Goal: Information Seeking & Learning: Learn about a topic

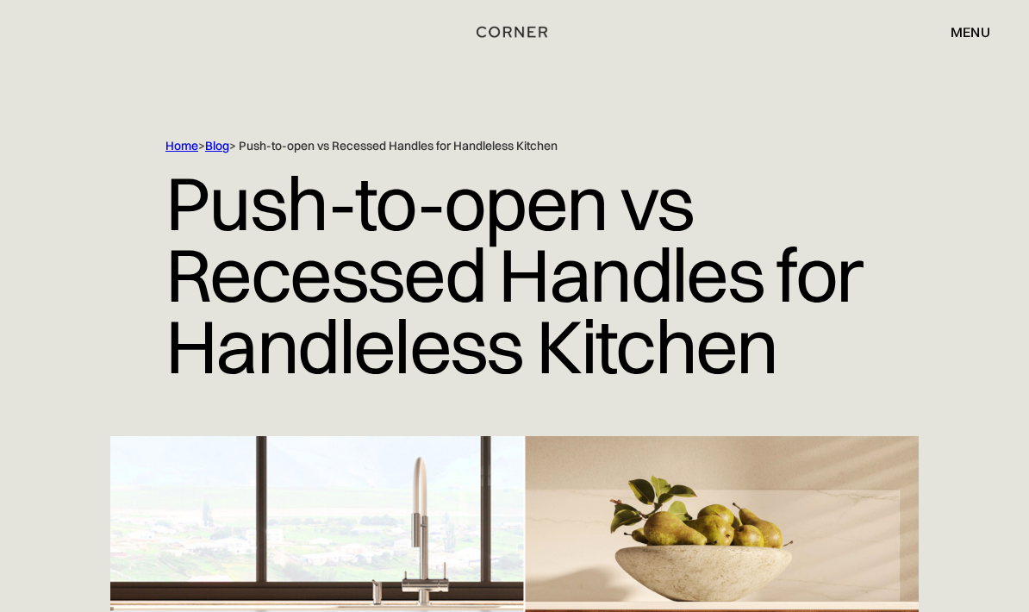
click at [969, 36] on div "menu" at bounding box center [970, 32] width 40 height 14
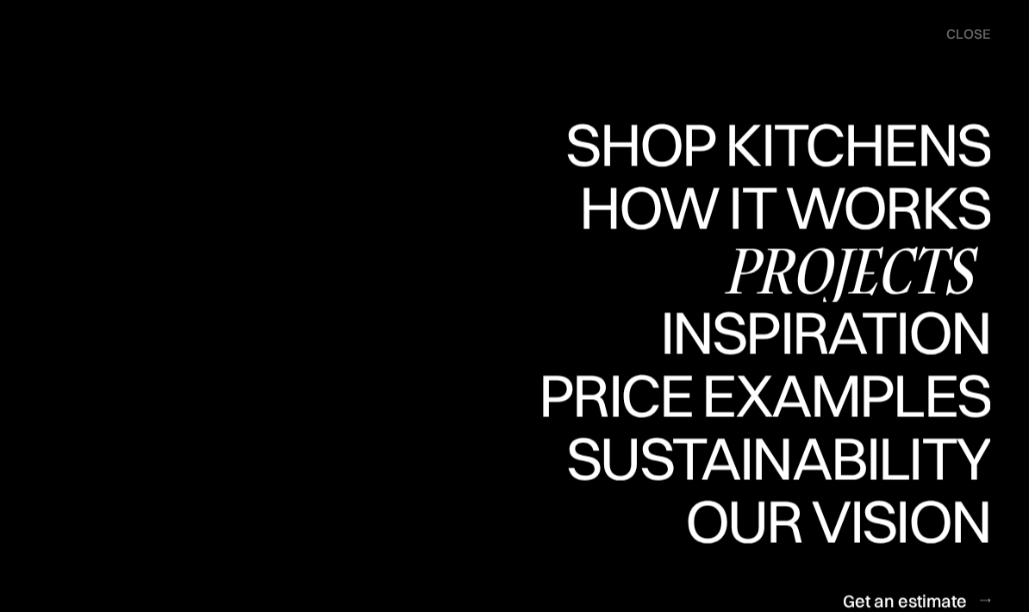
click at [875, 263] on div "Projects" at bounding box center [850, 269] width 279 height 60
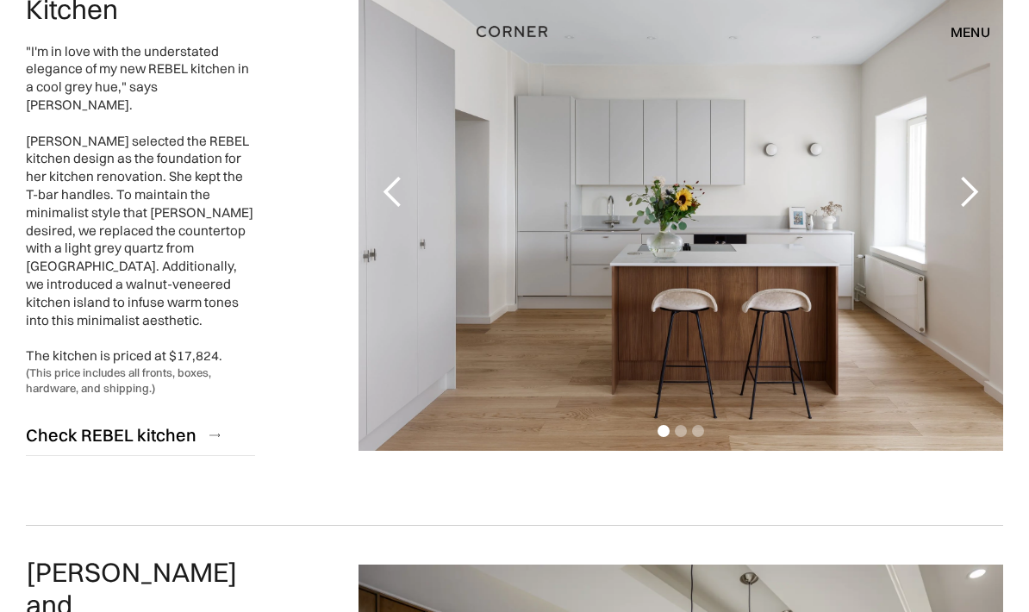
scroll to position [327, 0]
click at [964, 186] on div "next slide" at bounding box center [968, 192] width 34 height 34
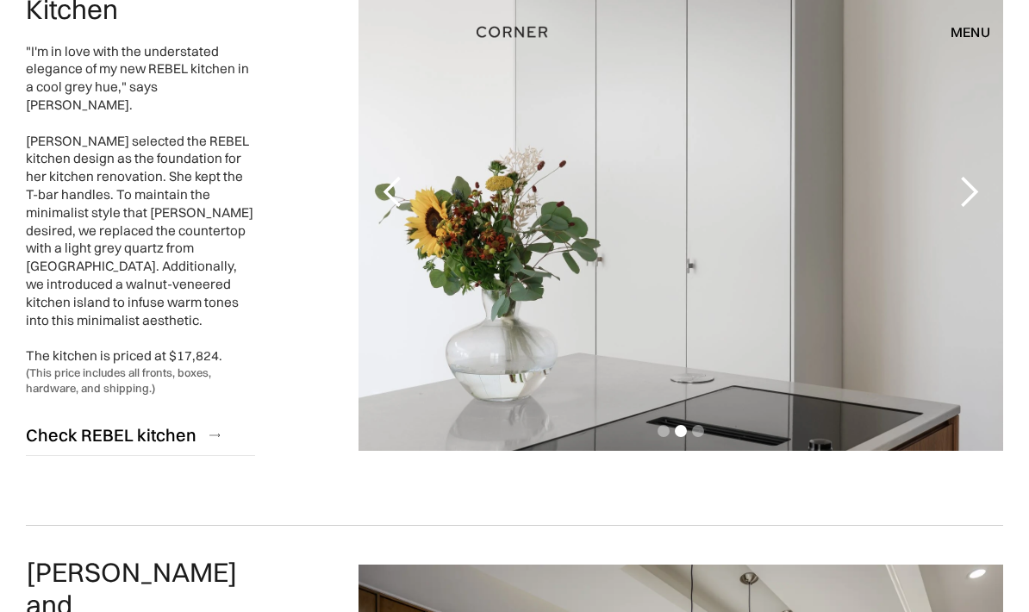
click at [964, 186] on div "next slide" at bounding box center [968, 192] width 34 height 34
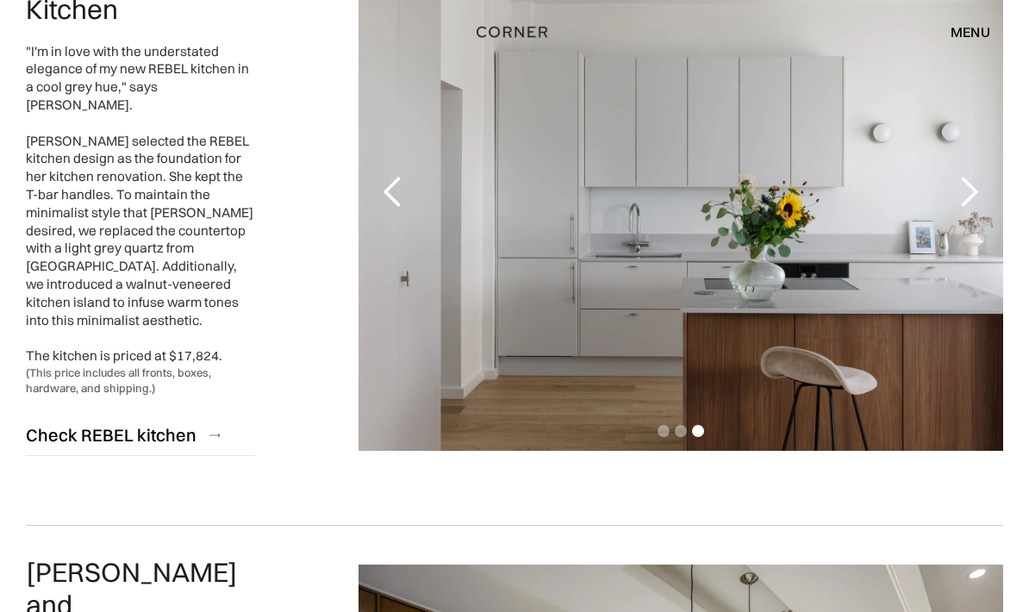
click at [964, 186] on div "next slide" at bounding box center [968, 192] width 34 height 34
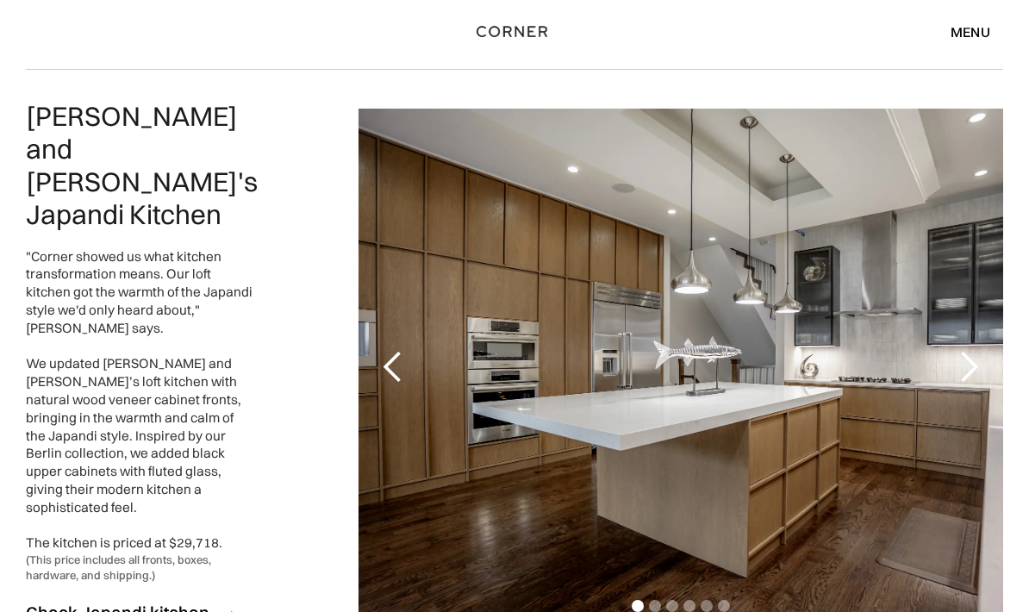
scroll to position [782, 0]
click at [976, 350] on div "next slide" at bounding box center [968, 367] width 34 height 34
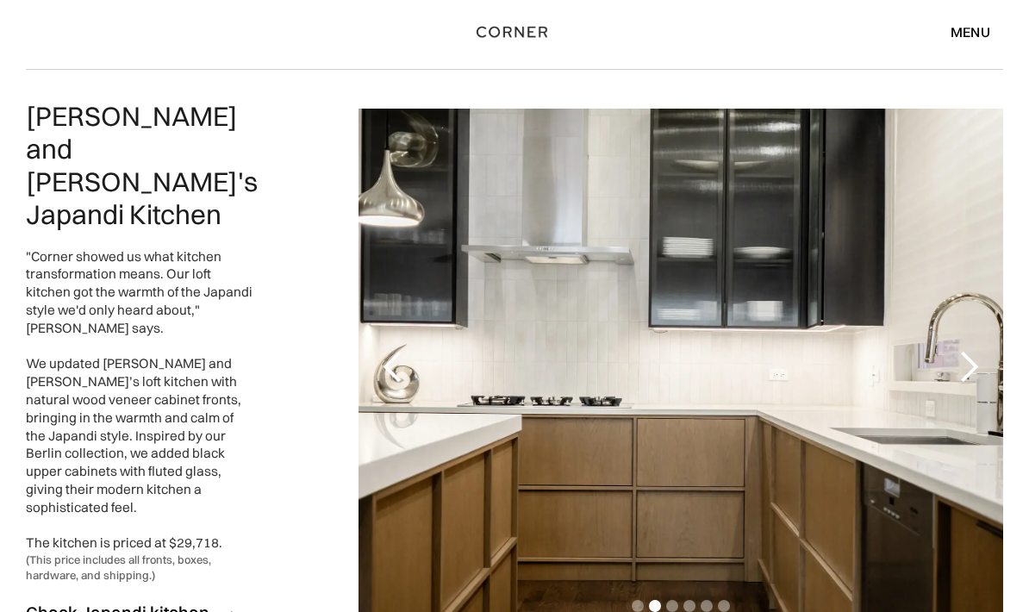
click at [976, 350] on div "next slide" at bounding box center [968, 367] width 34 height 34
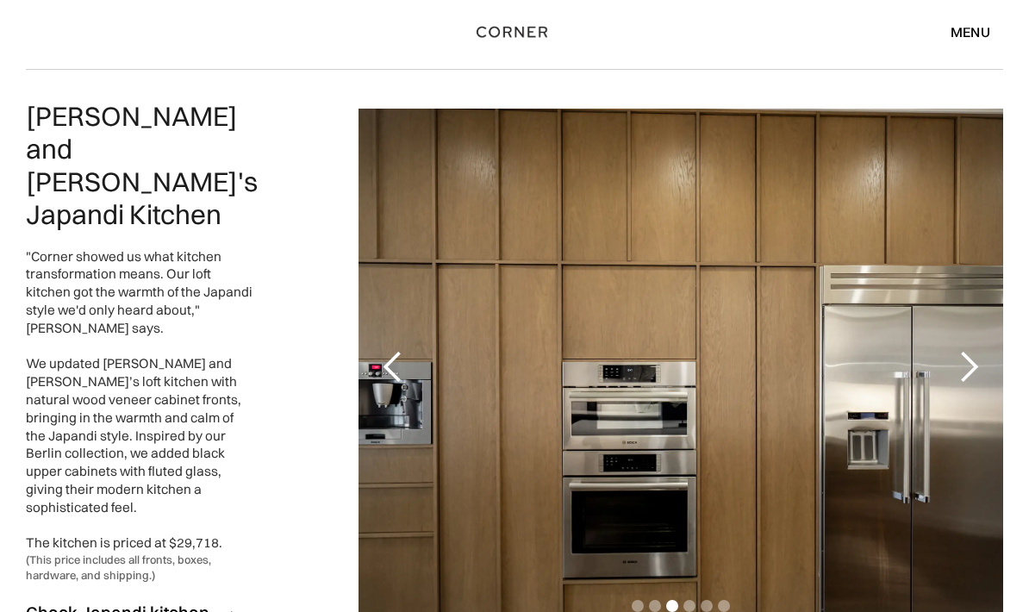
click at [976, 350] on div "next slide" at bounding box center [968, 367] width 34 height 34
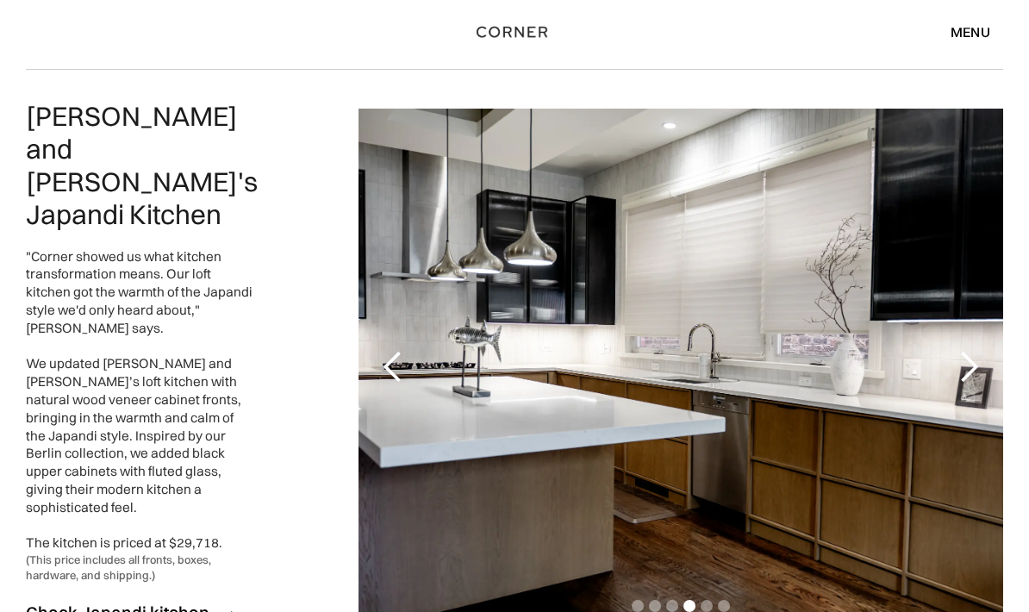
click at [976, 350] on div "next slide" at bounding box center [968, 367] width 34 height 34
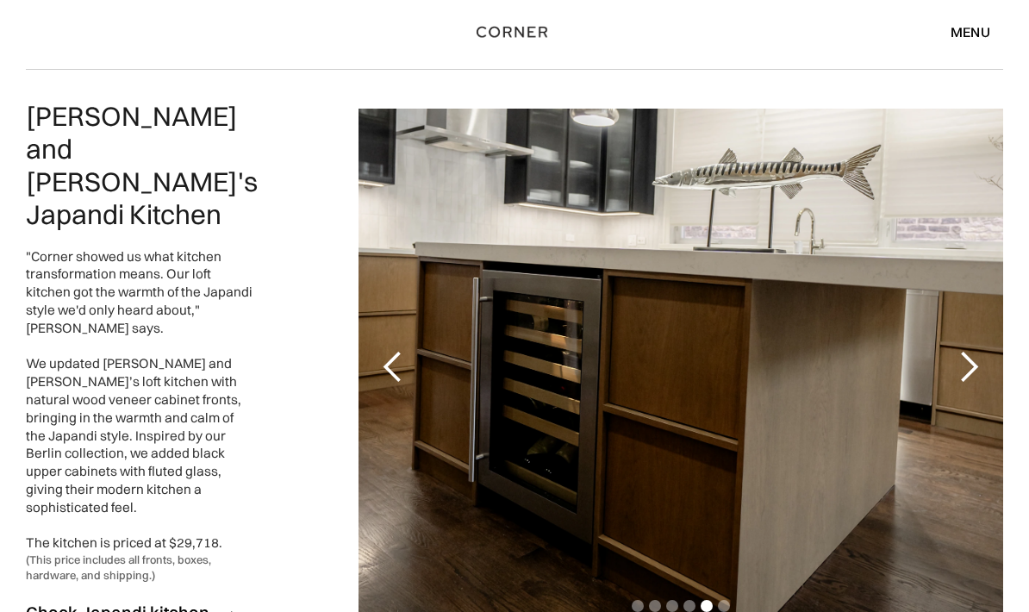
click at [976, 350] on div "next slide" at bounding box center [968, 367] width 34 height 34
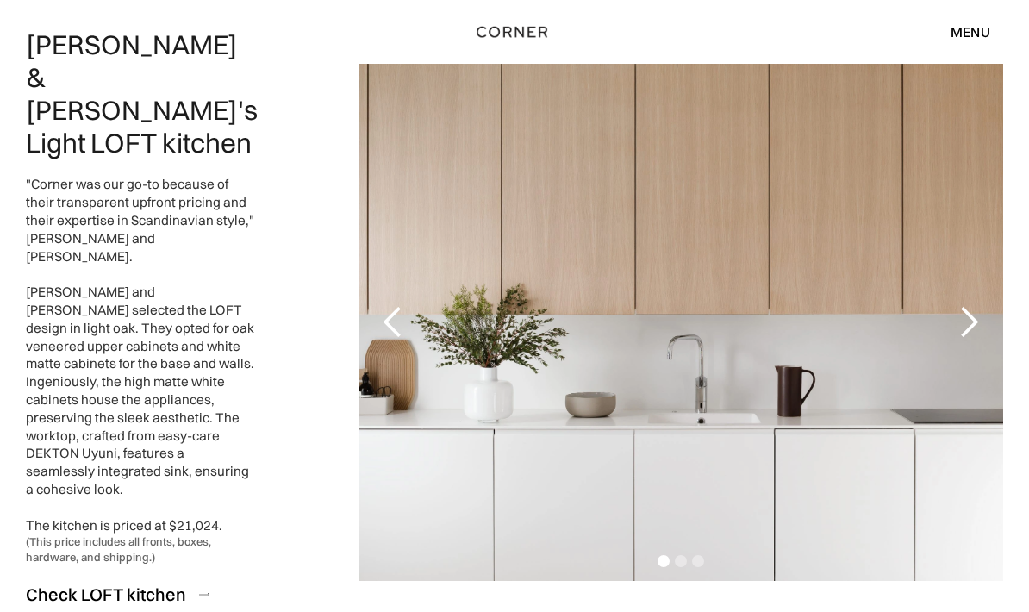
scroll to position [1457, 0]
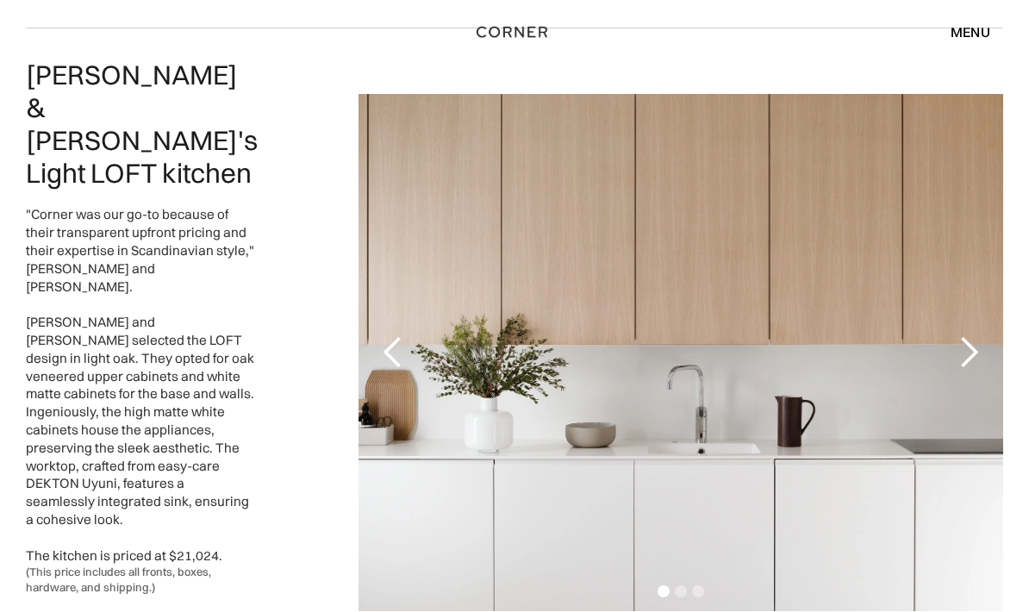
click at [971, 335] on div "next slide" at bounding box center [968, 352] width 34 height 34
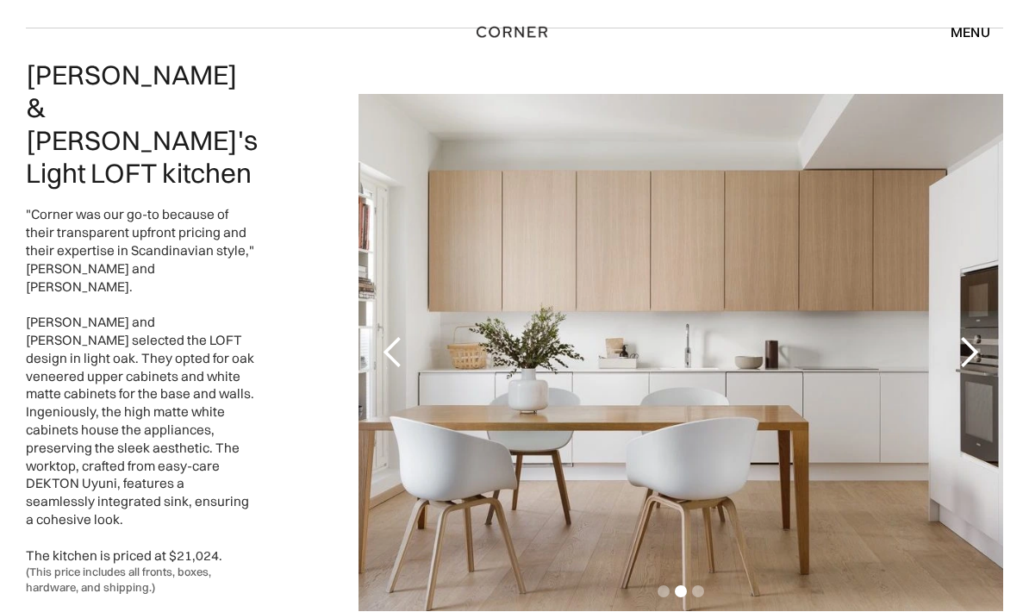
click at [971, 335] on div "next slide" at bounding box center [968, 352] width 34 height 34
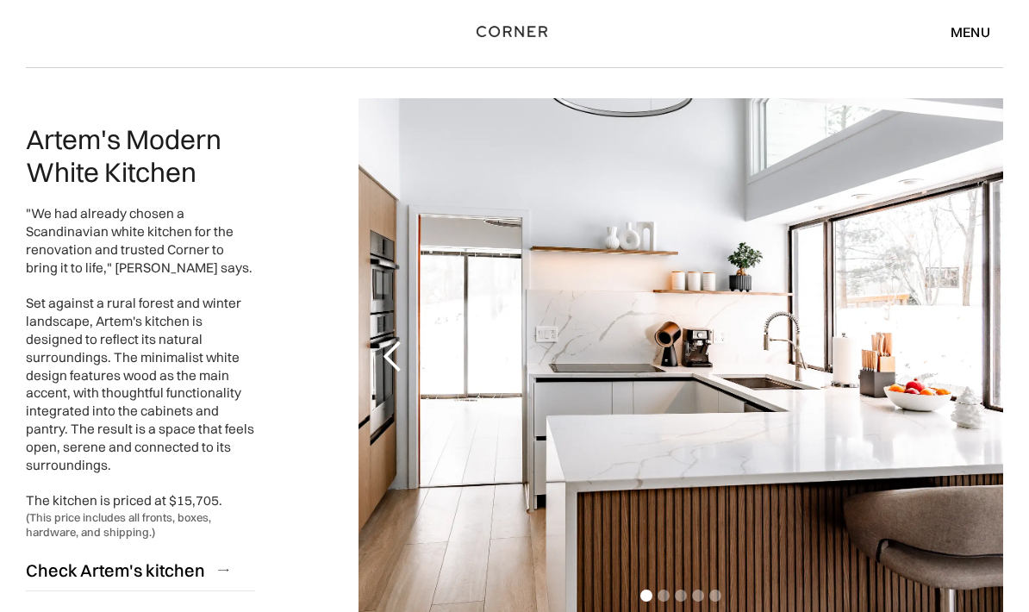
scroll to position [2096, 0]
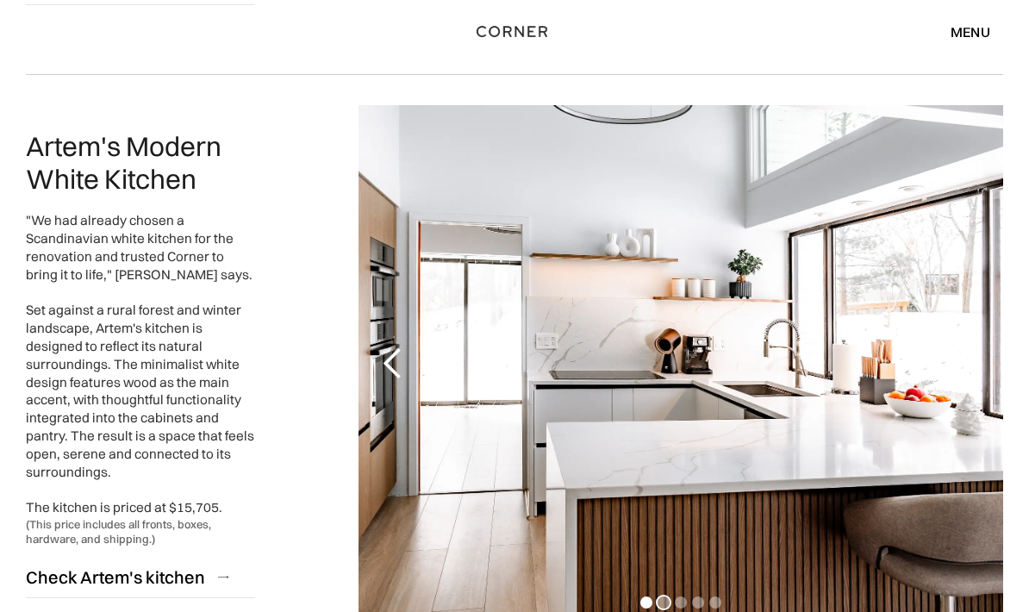
click at [664, 597] on div "Show slide 2 of 5" at bounding box center [663, 603] width 12 height 12
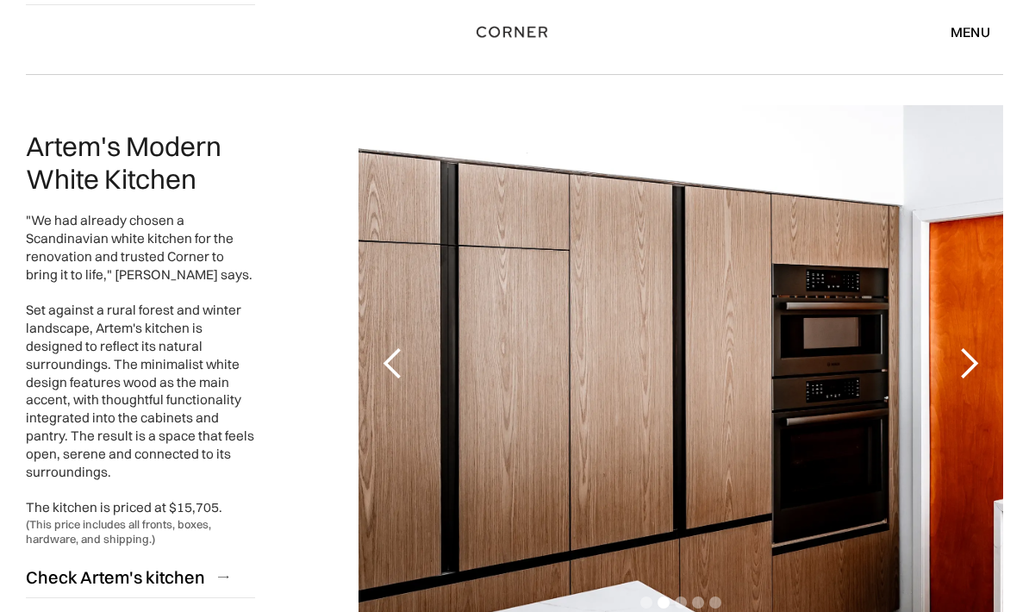
click at [969, 346] on div "next slide" at bounding box center [968, 363] width 34 height 34
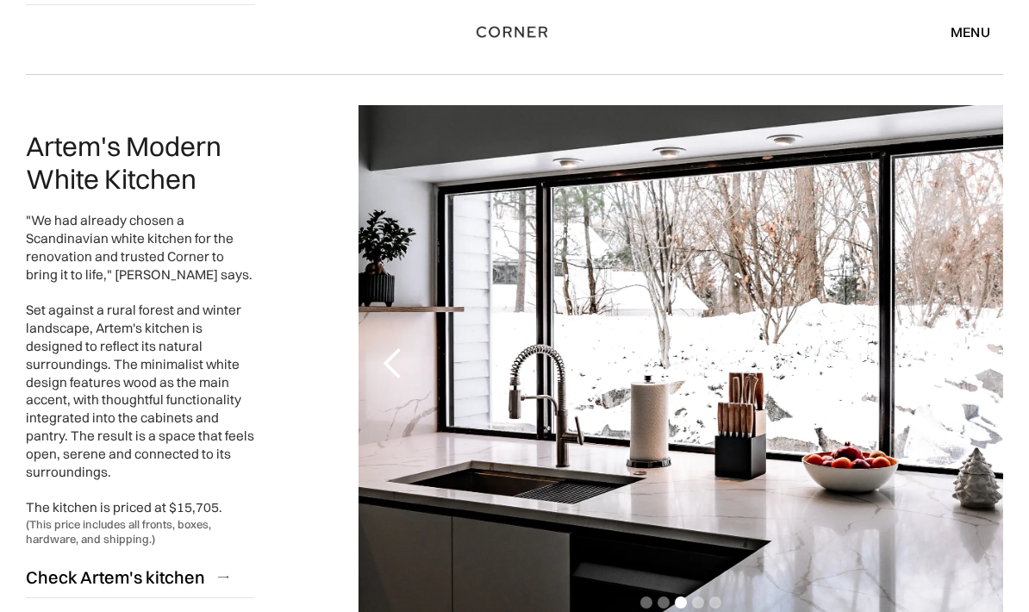
click at [969, 346] on div "next slide" at bounding box center [968, 363] width 34 height 34
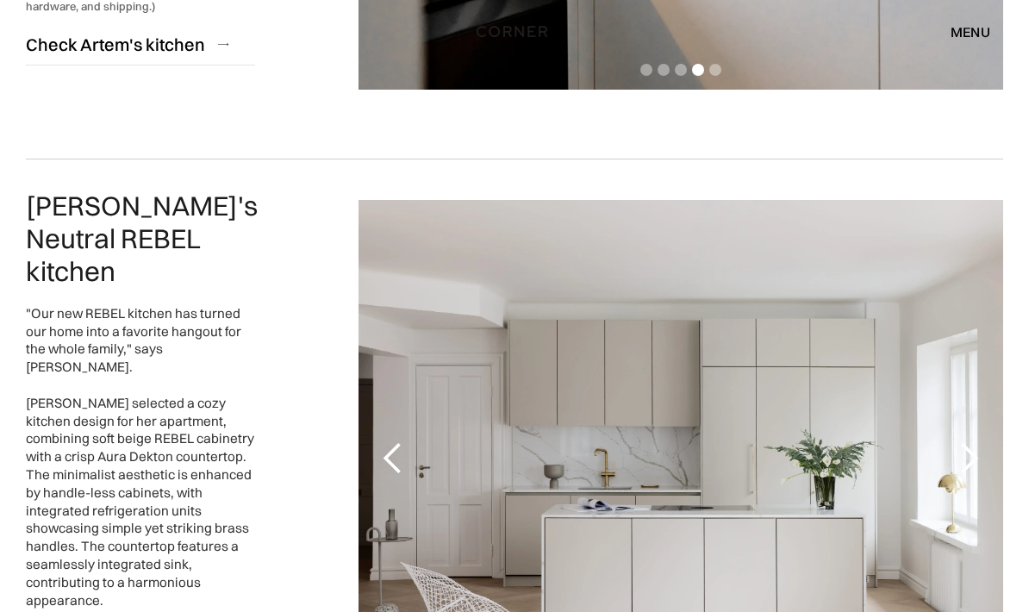
scroll to position [2629, 0]
click at [972, 441] on div "next slide" at bounding box center [968, 458] width 34 height 34
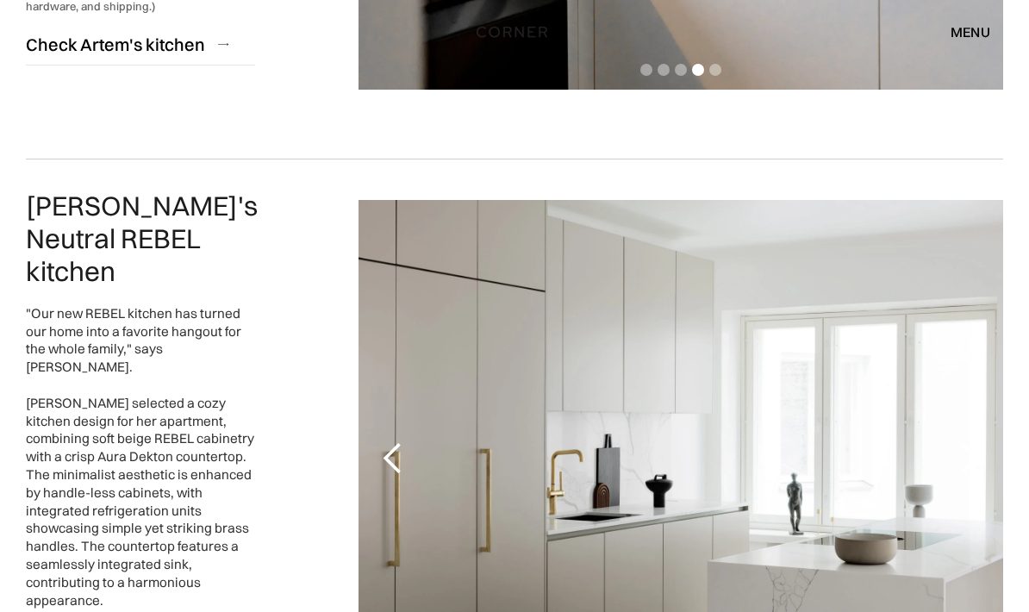
click at [972, 441] on div "next slide" at bounding box center [968, 458] width 34 height 34
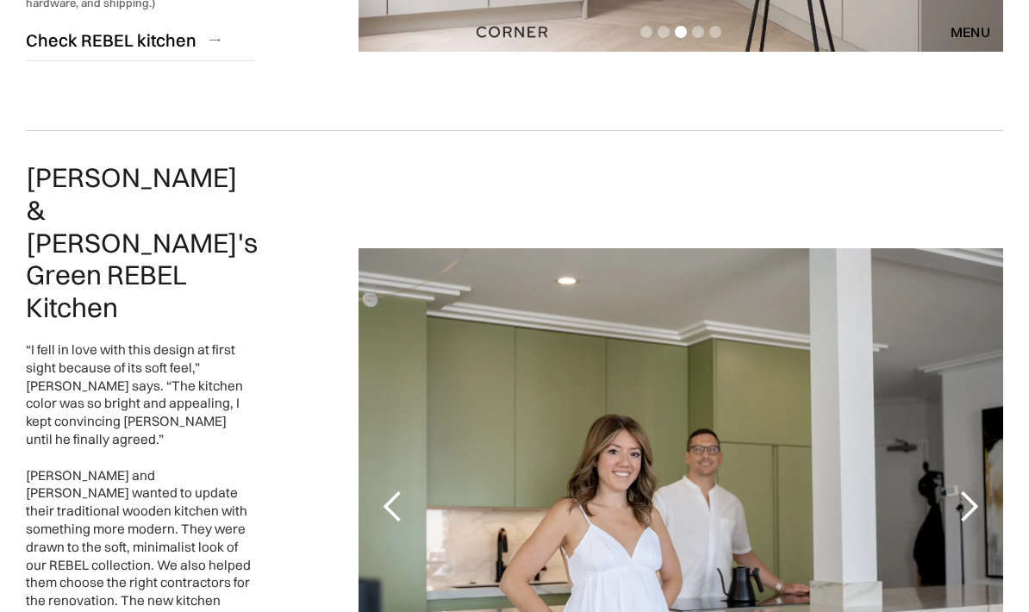
scroll to position [3312, 0]
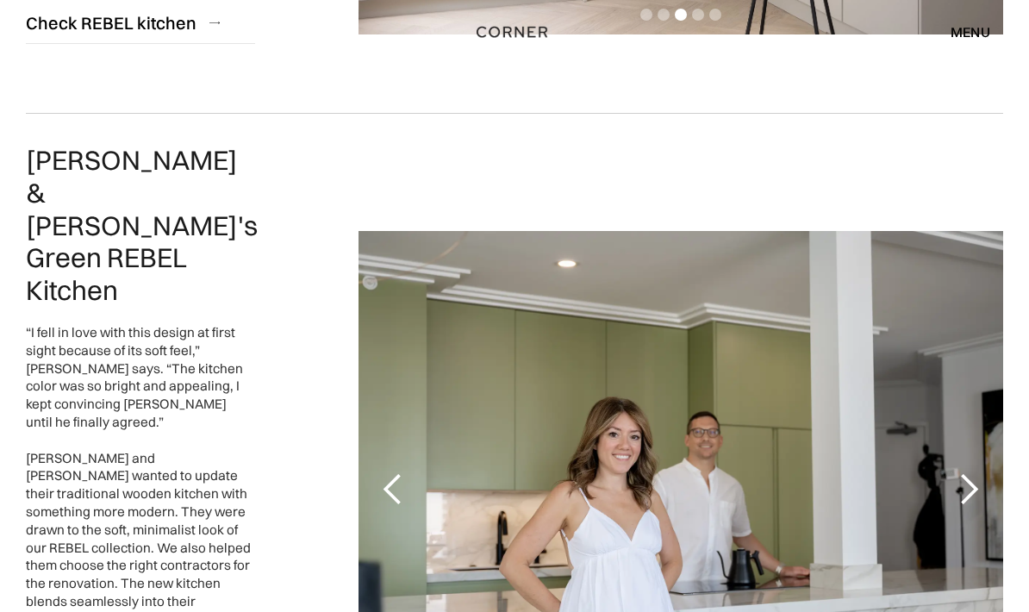
click at [971, 472] on div "next slide" at bounding box center [968, 489] width 34 height 34
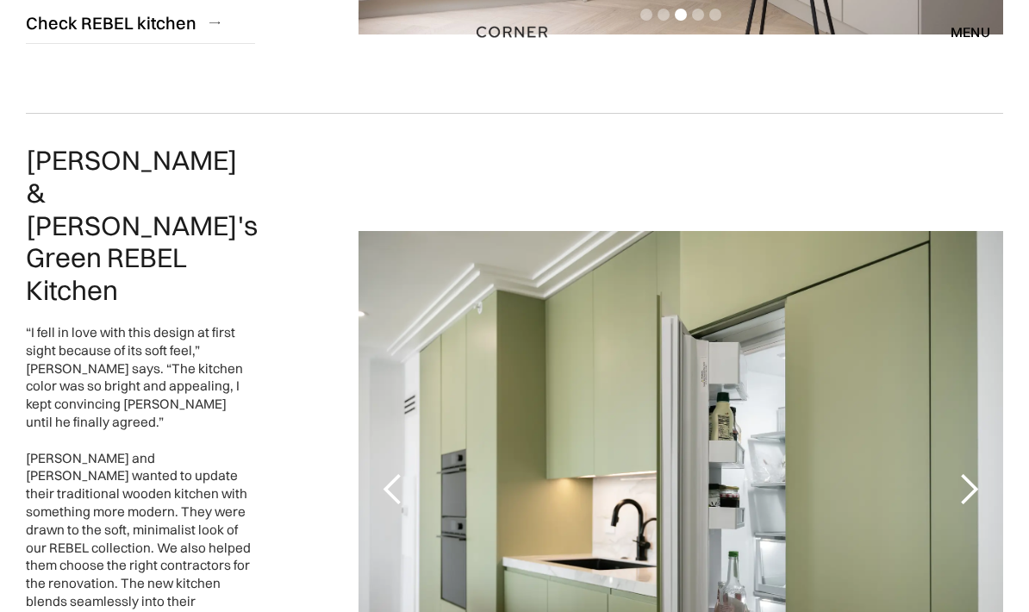
click at [971, 472] on div "next slide" at bounding box center [968, 489] width 34 height 34
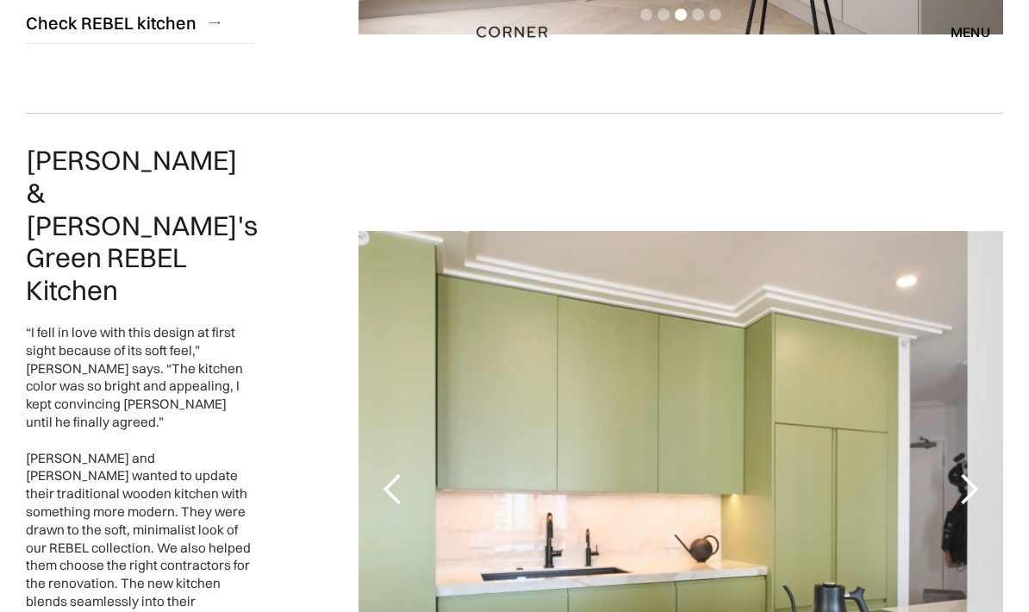
click at [971, 472] on div "next slide" at bounding box center [968, 489] width 34 height 34
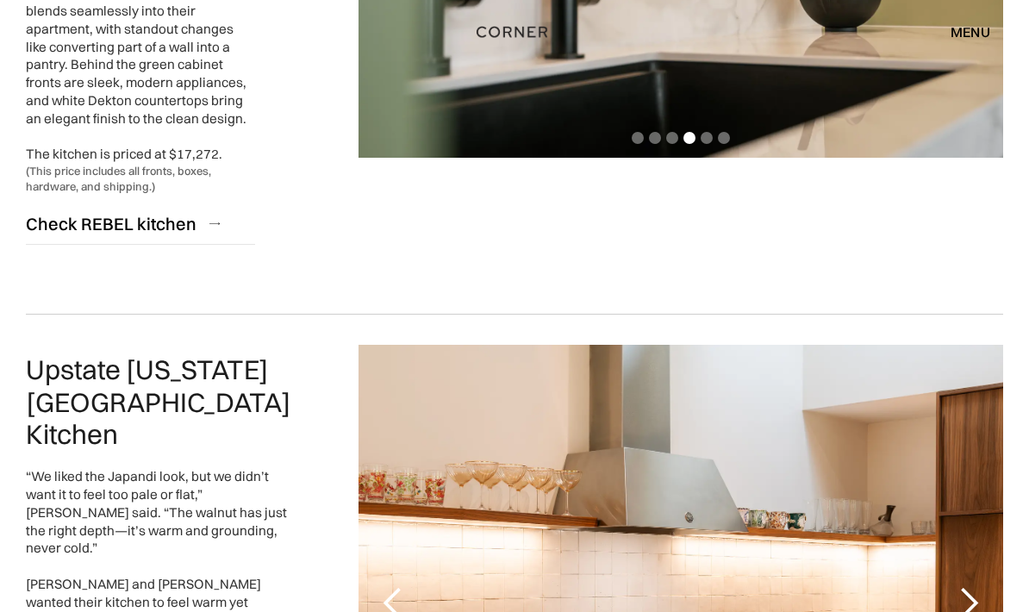
scroll to position [4012, 0]
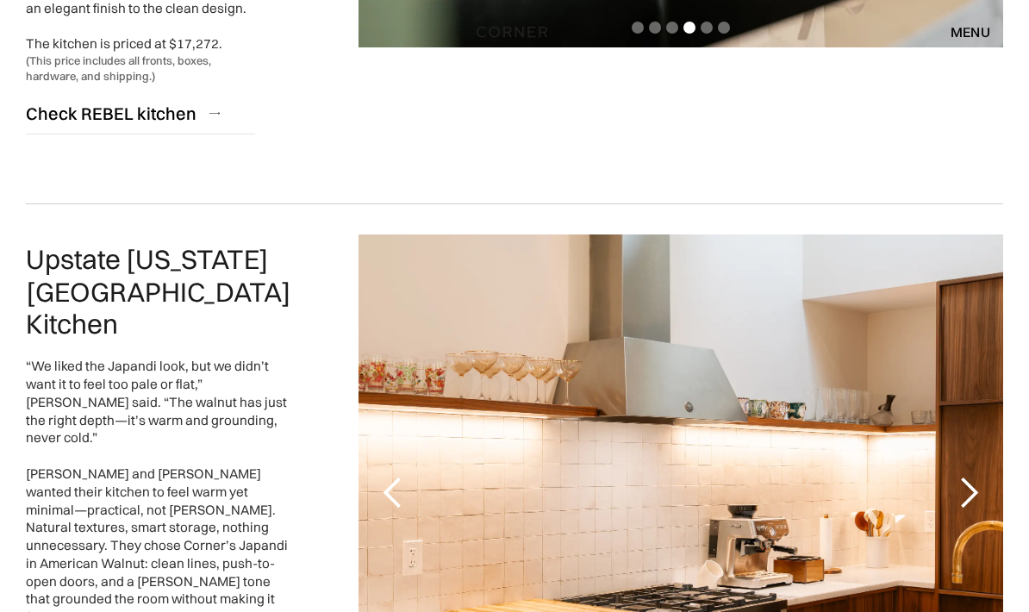
click at [973, 476] on div "next slide" at bounding box center [968, 493] width 34 height 34
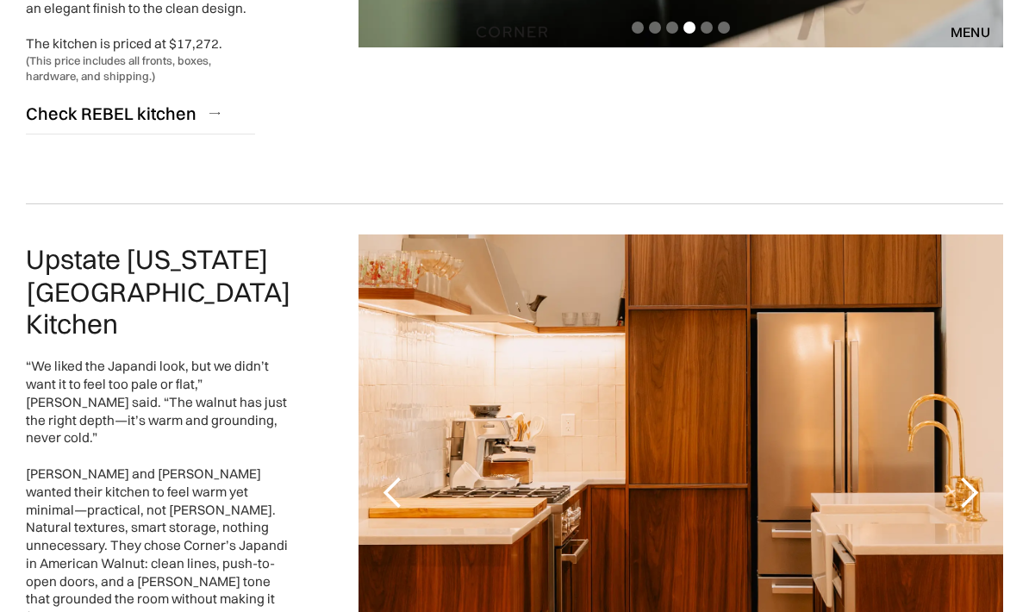
click at [973, 476] on div "next slide" at bounding box center [968, 493] width 34 height 34
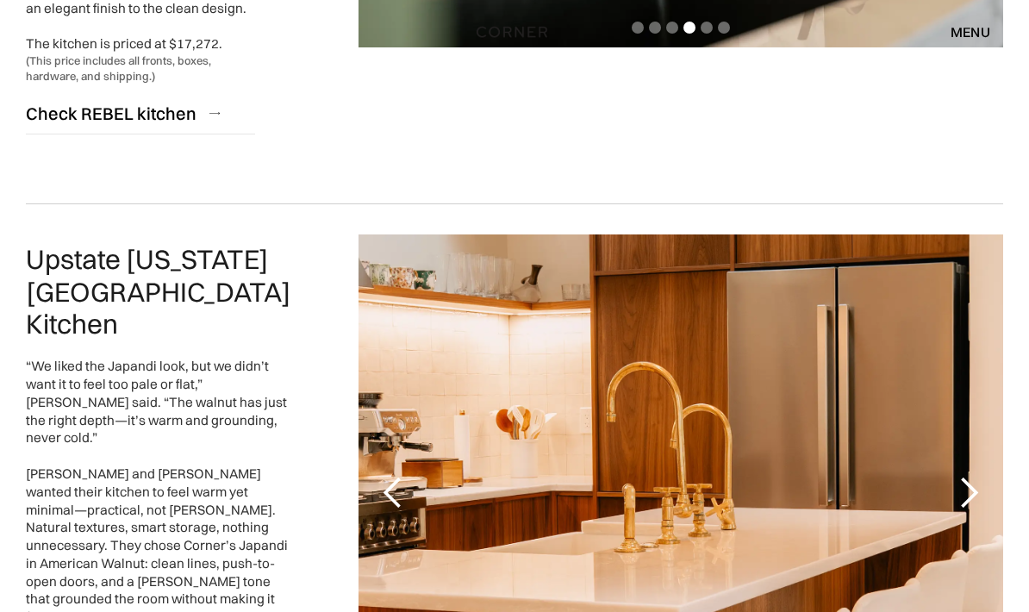
click at [973, 476] on div "next slide" at bounding box center [968, 493] width 34 height 34
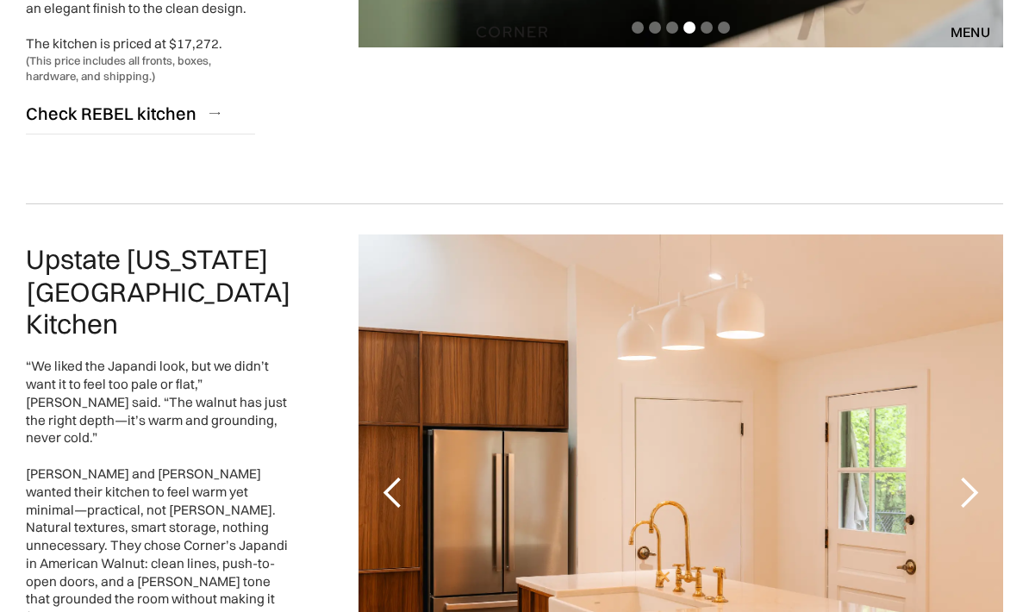
click at [973, 476] on div "next slide" at bounding box center [968, 493] width 34 height 34
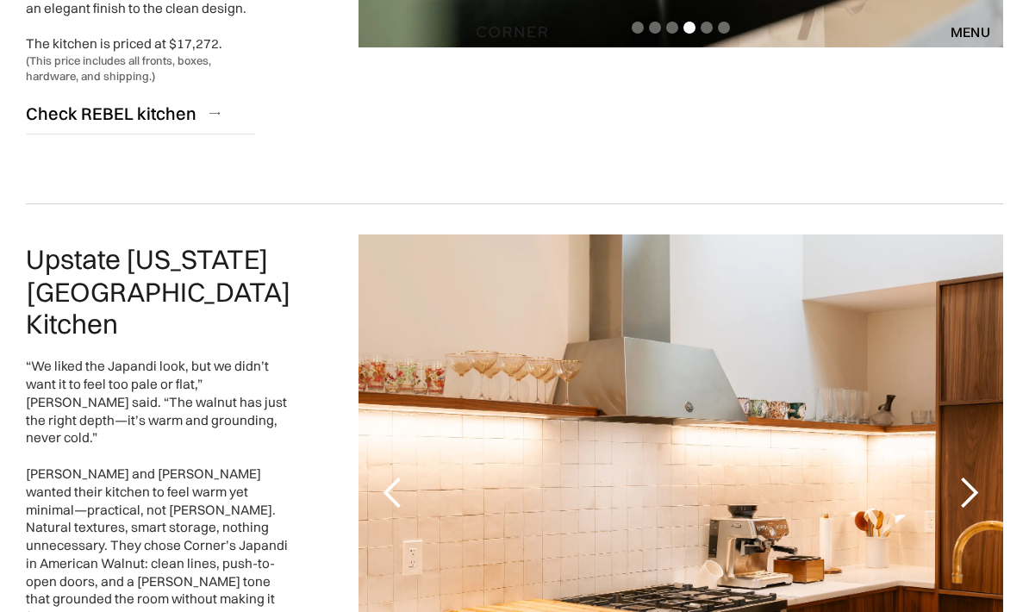
click at [973, 476] on div "next slide" at bounding box center [968, 493] width 34 height 34
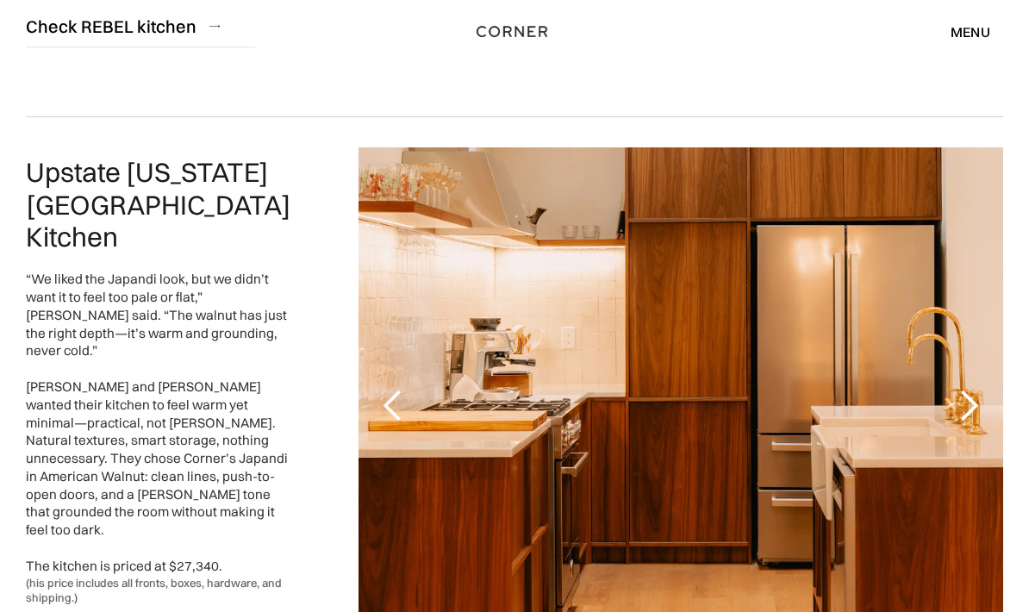
scroll to position [3990, 0]
